Goal: Communication & Community: Ask a question

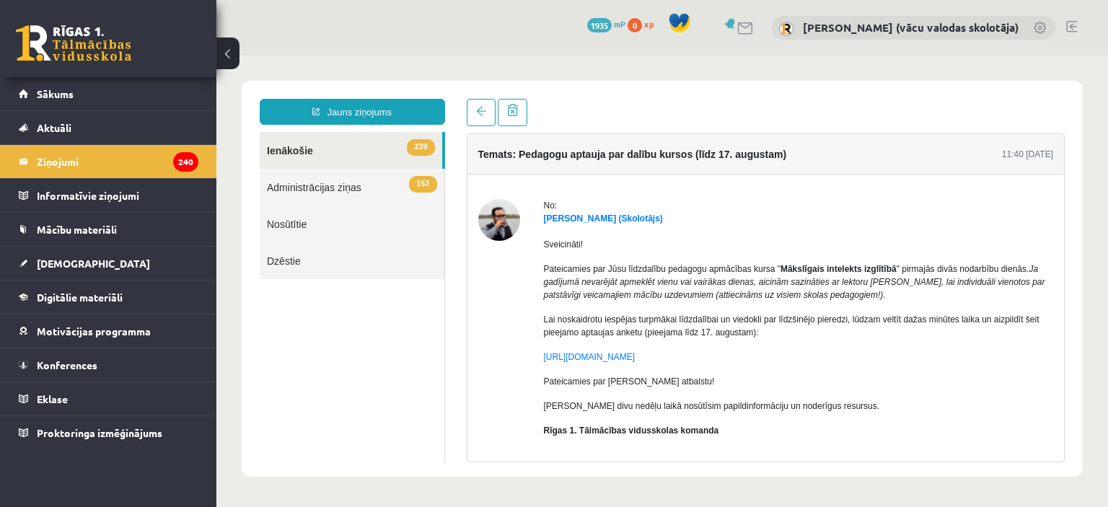
click at [294, 155] on link "239 Ienākošie" at bounding box center [351, 150] width 183 height 37
click at [58, 161] on legend "Ziņojumi 240" at bounding box center [118, 161] width 162 height 33
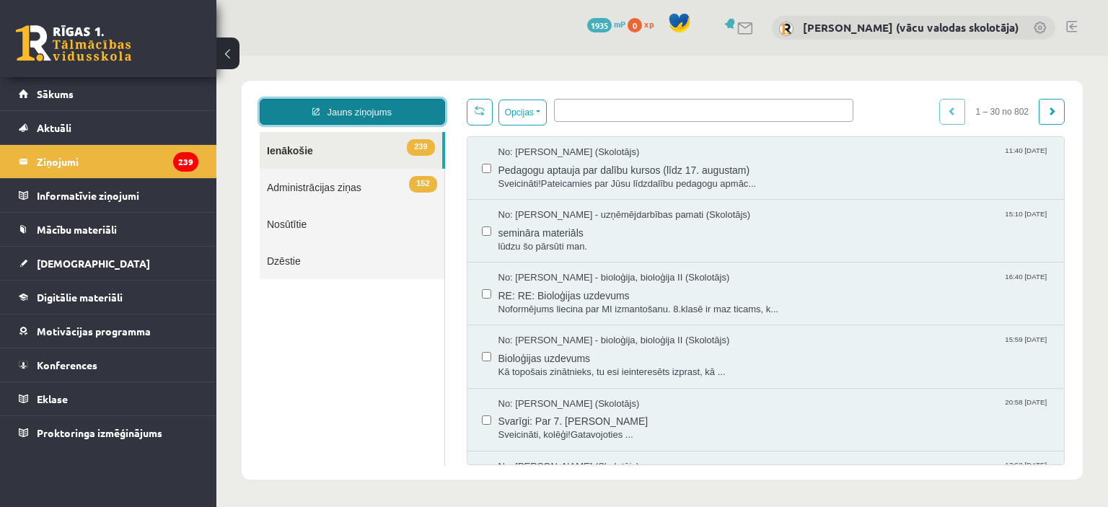
click at [352, 109] on link "Jauns ziņojums" at bounding box center [352, 112] width 185 height 26
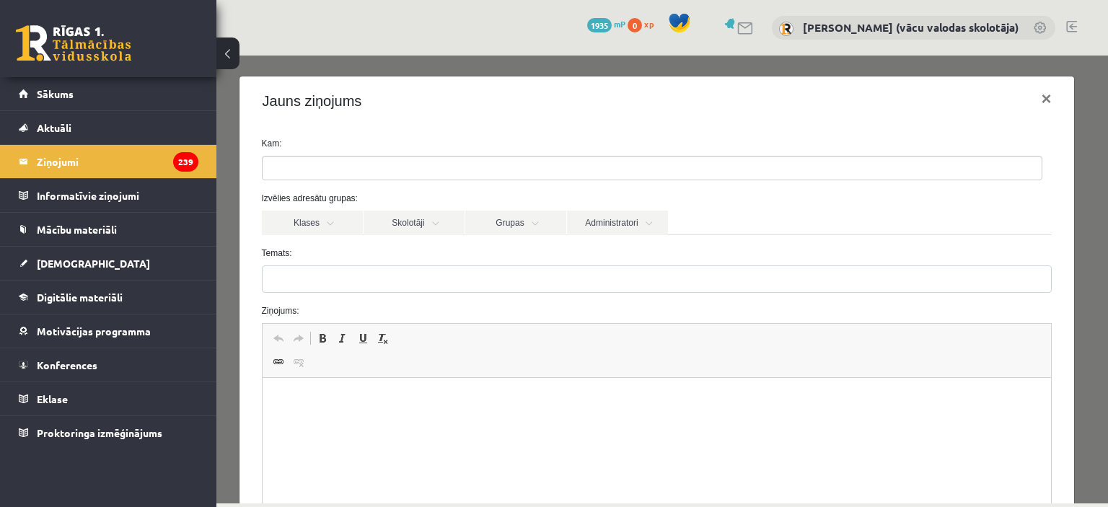
click at [312, 393] on p "WYSIWYG-Editor, wiswyg-editor-47363757882120-1755161906-183" at bounding box center [656, 400] width 761 height 15
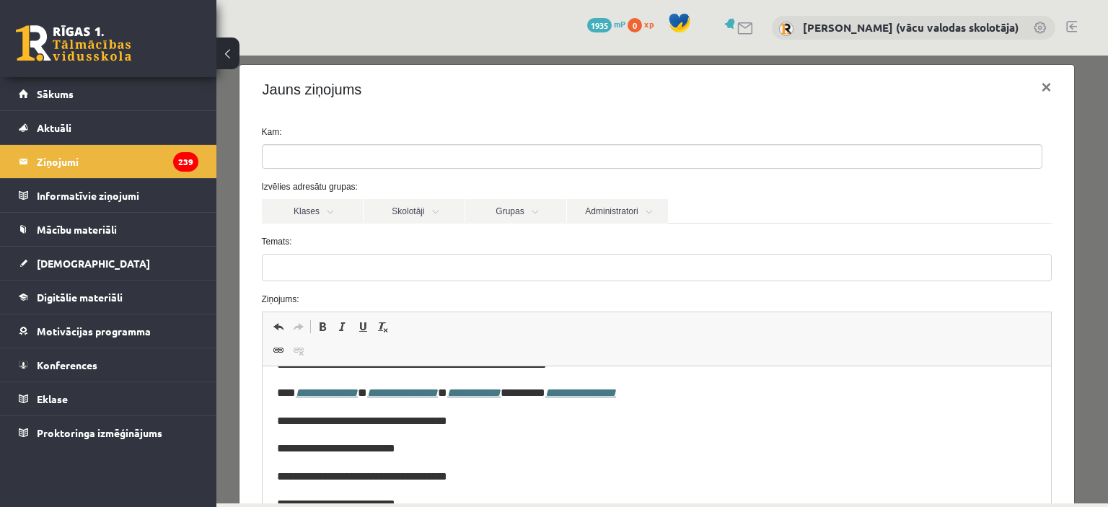
scroll to position [2, 0]
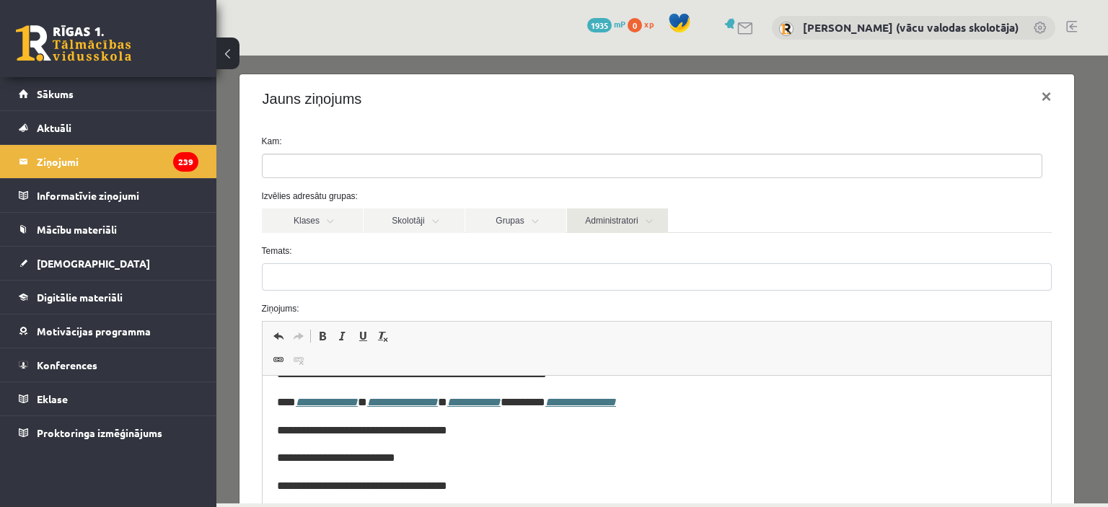
click at [613, 225] on link "Administratori" at bounding box center [617, 221] width 101 height 25
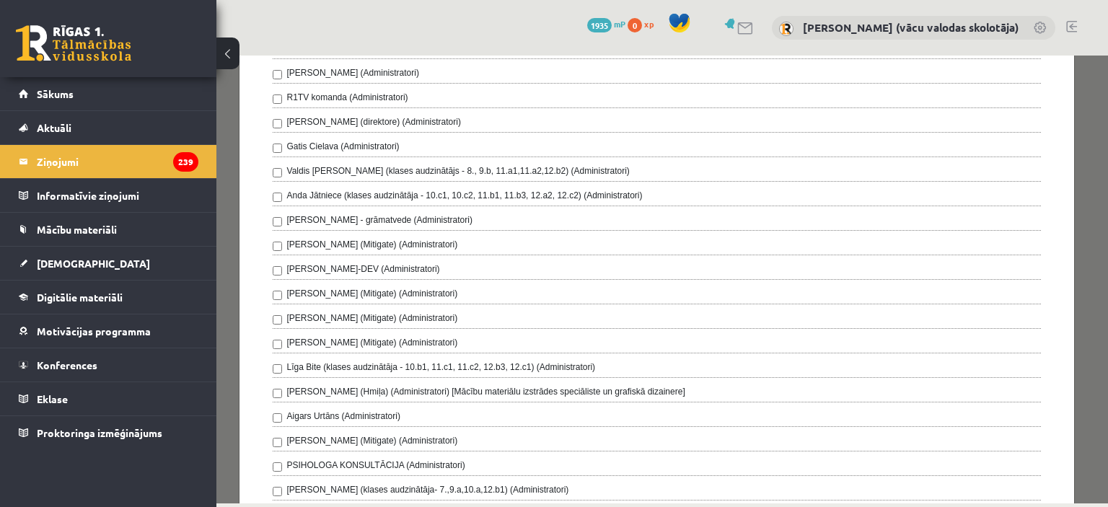
scroll to position [0, 0]
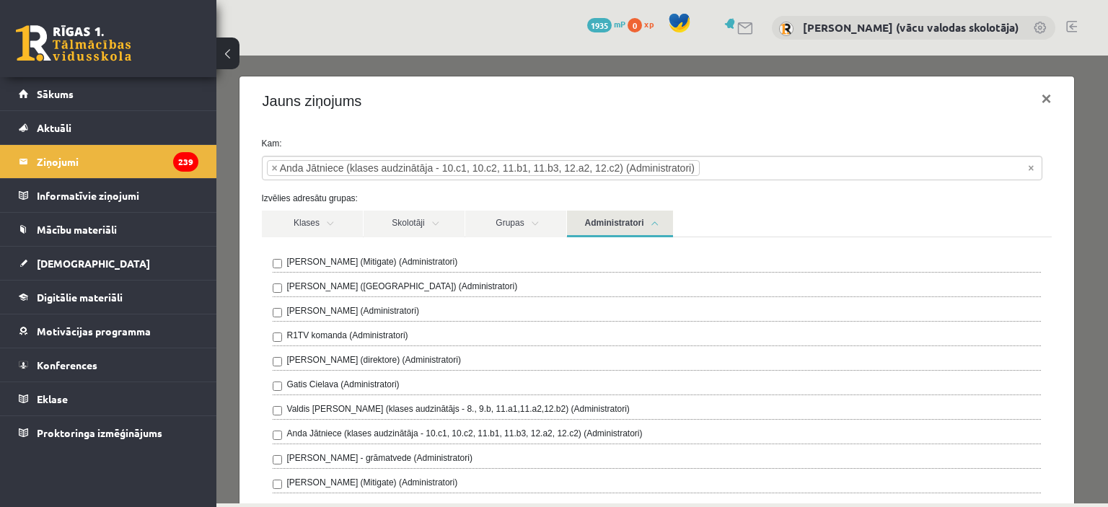
click at [617, 219] on link "Administratori" at bounding box center [620, 224] width 106 height 27
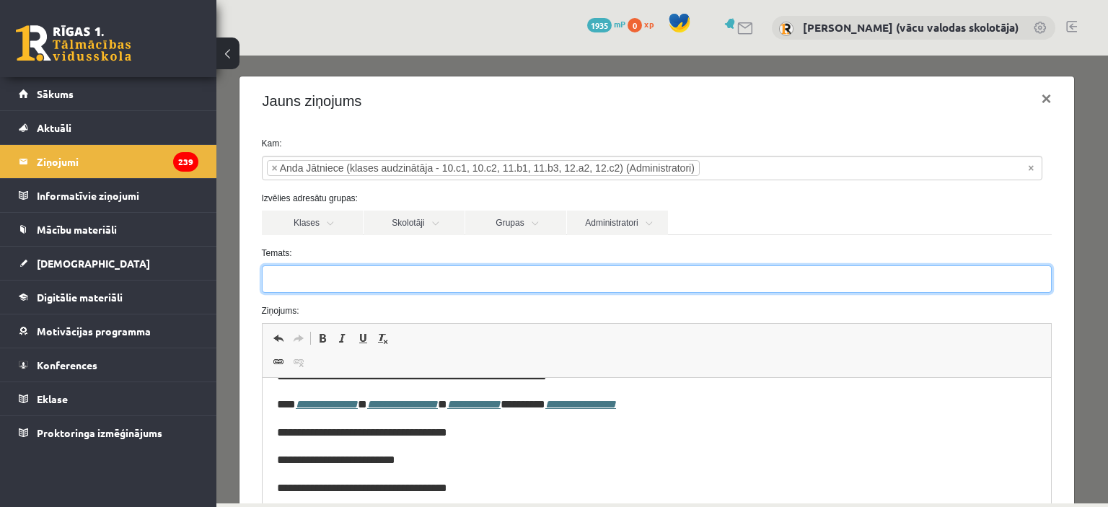
click at [297, 276] on input "Temats:" at bounding box center [657, 279] width 791 height 27
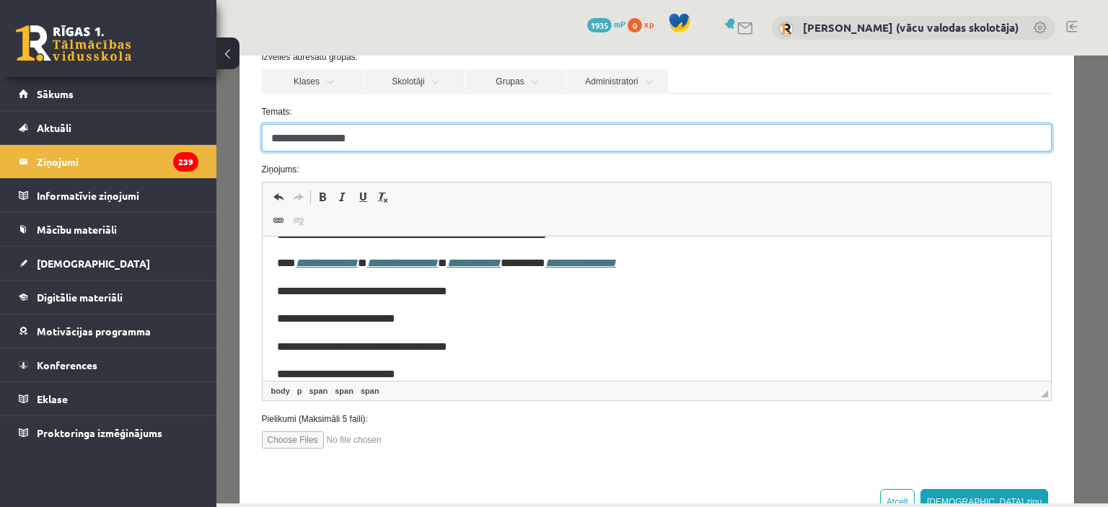
scroll to position [144, 0]
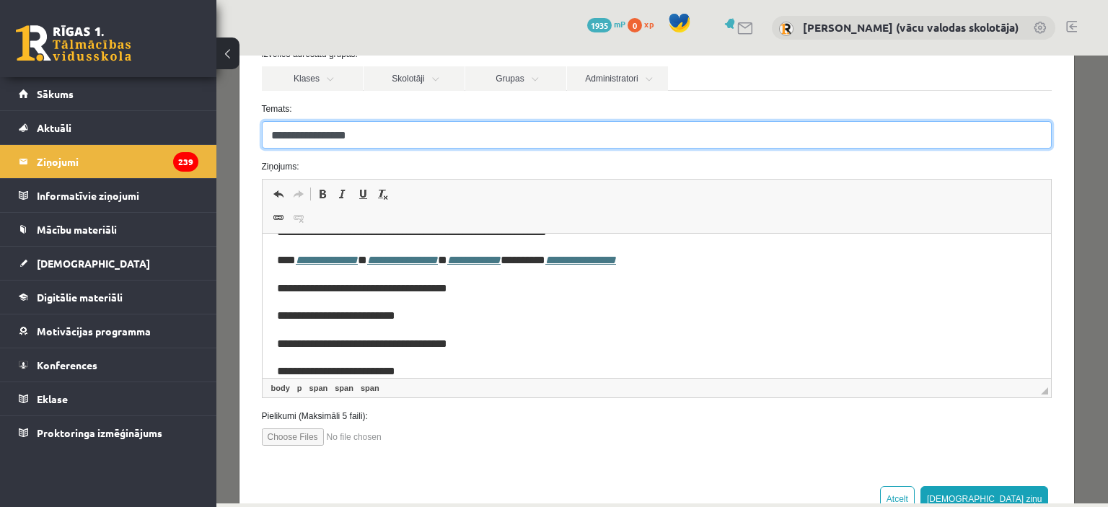
type input "**********"
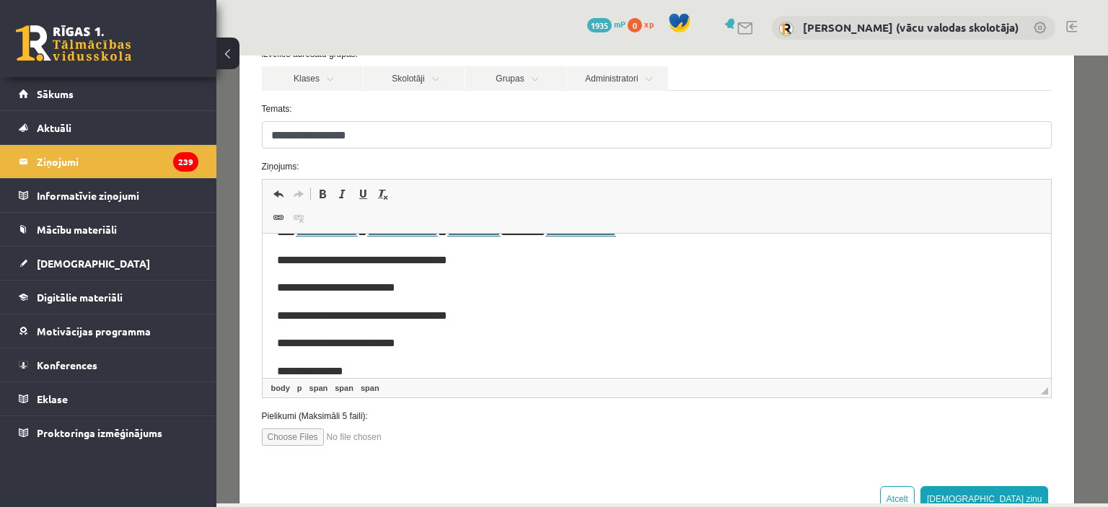
scroll to position [352, 0]
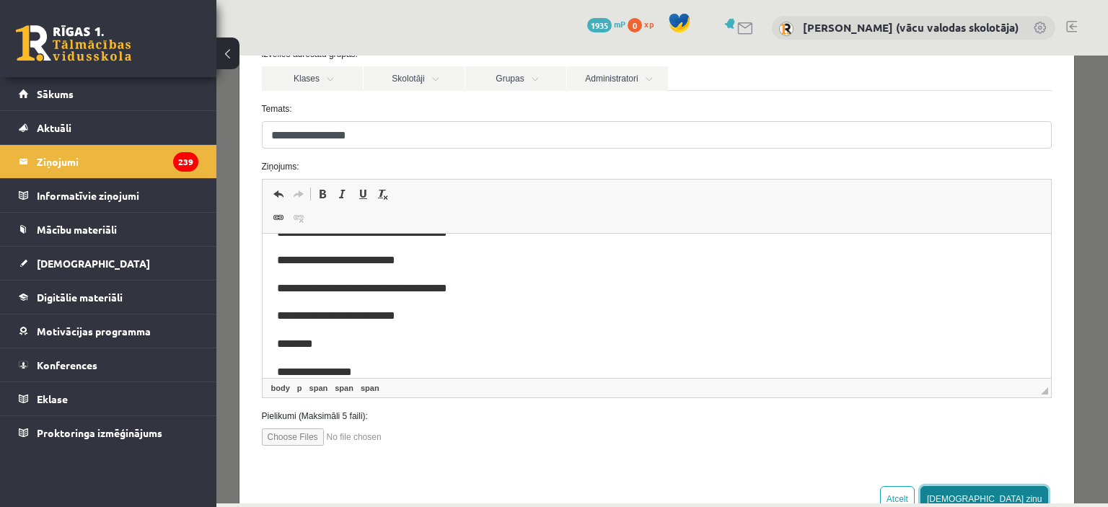
click at [1015, 498] on button "[DEMOGRAPHIC_DATA] ziņu" at bounding box center [985, 499] width 128 height 26
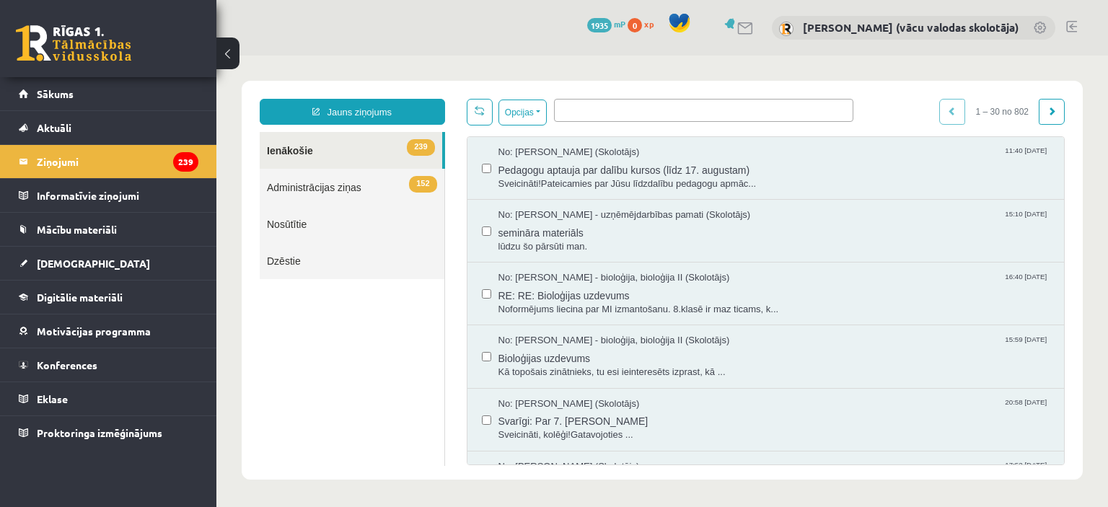
scroll to position [0, 0]
